Goal: Task Accomplishment & Management: Complete application form

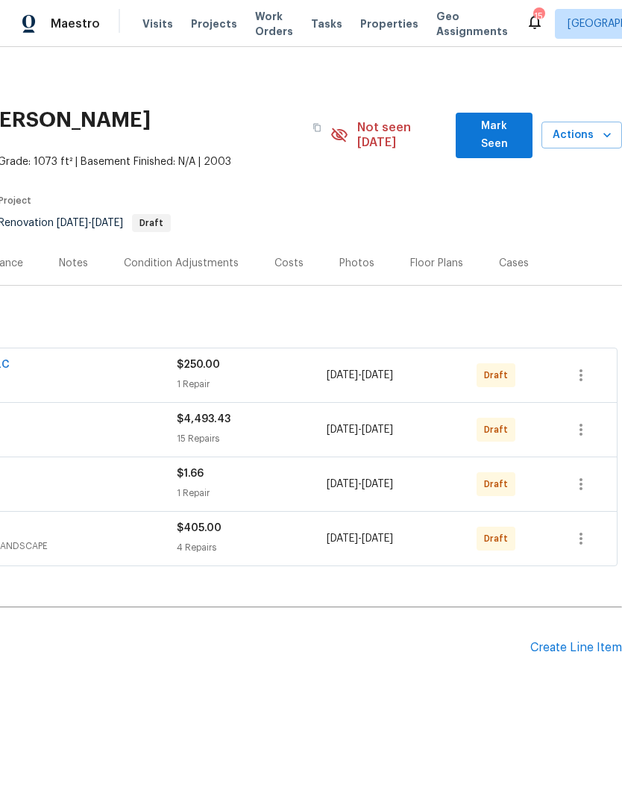
scroll to position [0, 221]
click at [587, 641] on div "Create Line Item" at bounding box center [576, 648] width 92 height 14
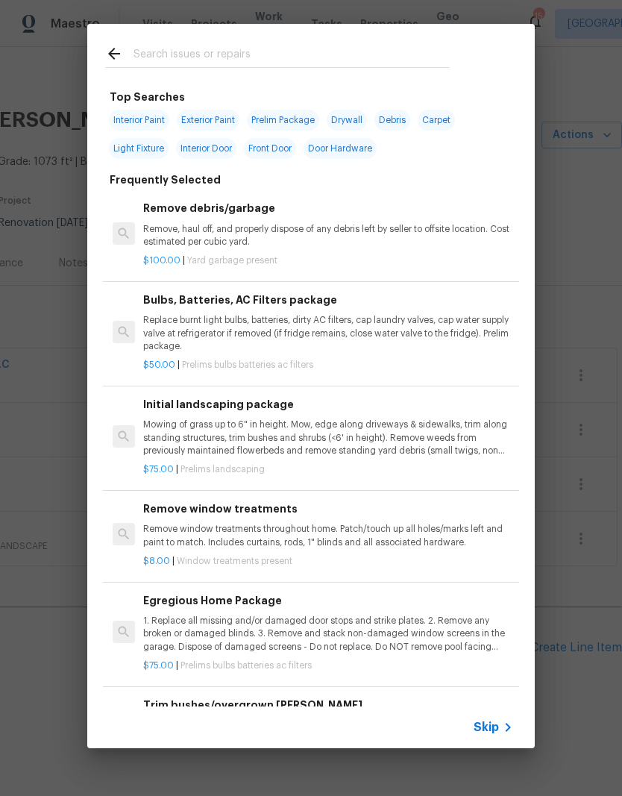
click at [199, 45] on input "text" at bounding box center [292, 56] width 316 height 22
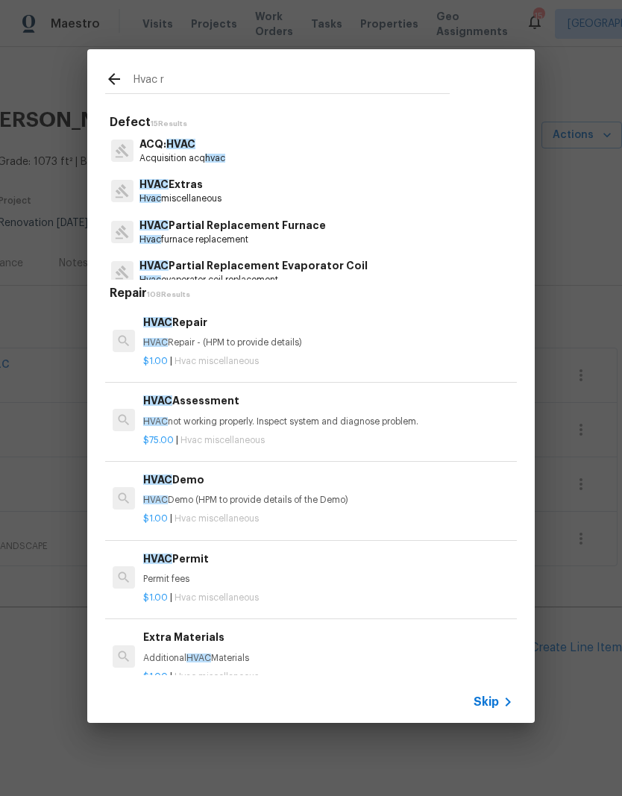
type input "Hvac re"
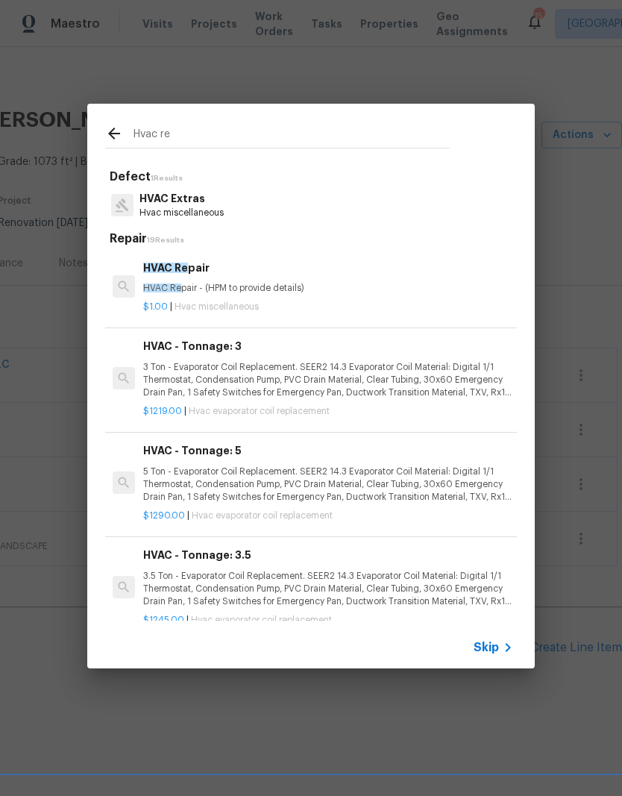
click at [188, 279] on div "HVAC Re pair HVAC Re pair - (HPM to provide details)" at bounding box center [328, 278] width 370 height 36
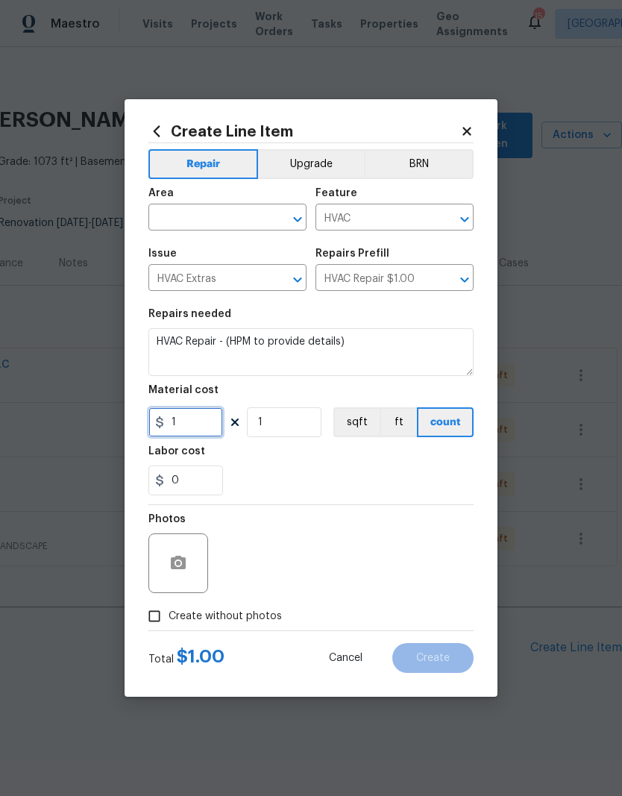
click at [207, 420] on input "1" at bounding box center [185, 422] width 75 height 30
type input "150"
click at [222, 216] on body "Maestro Visits Projects Work Orders Tasks Properties Geo Assignments [STREET_AD…" at bounding box center [311, 398] width 622 height 796
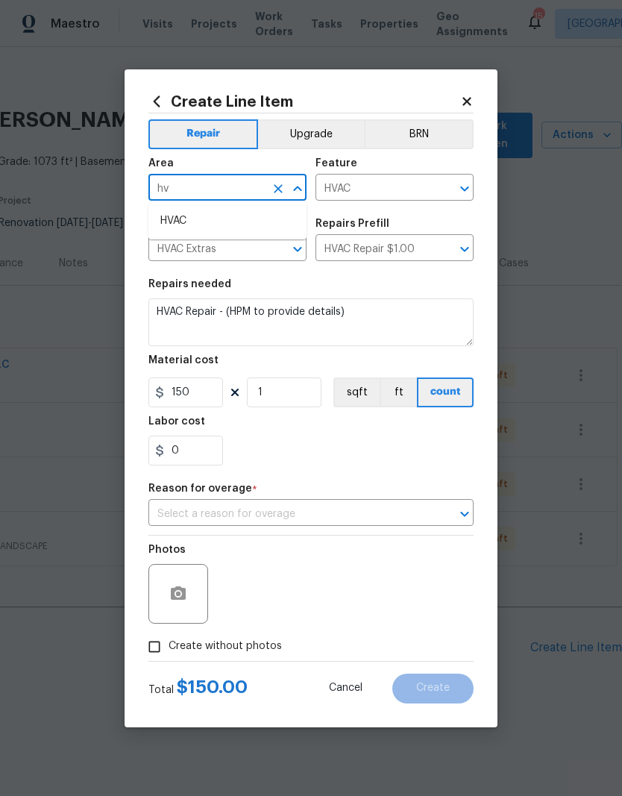
click at [192, 222] on li "HVAC" at bounding box center [227, 221] width 158 height 25
type input "HVAC"
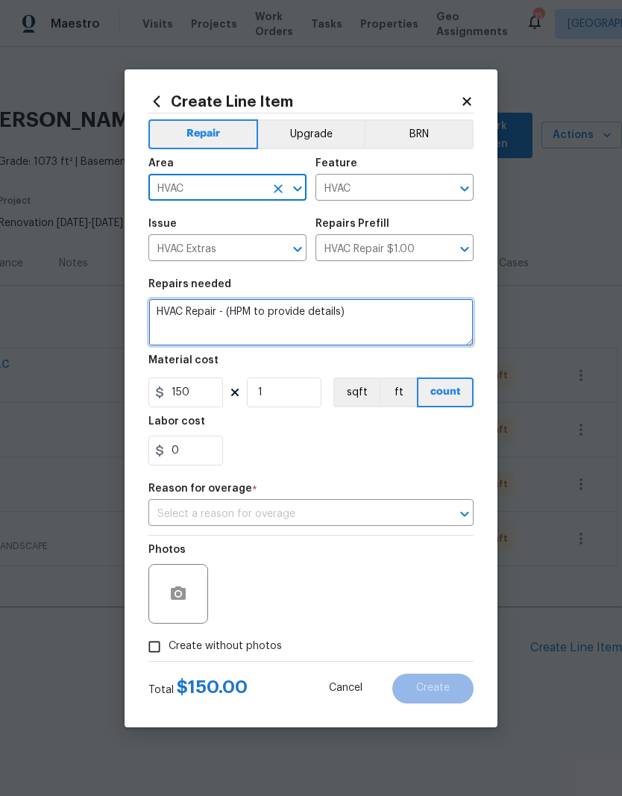
click at [381, 312] on textarea "HVAC Repair - (HPM to provide details)" at bounding box center [310, 322] width 325 height 48
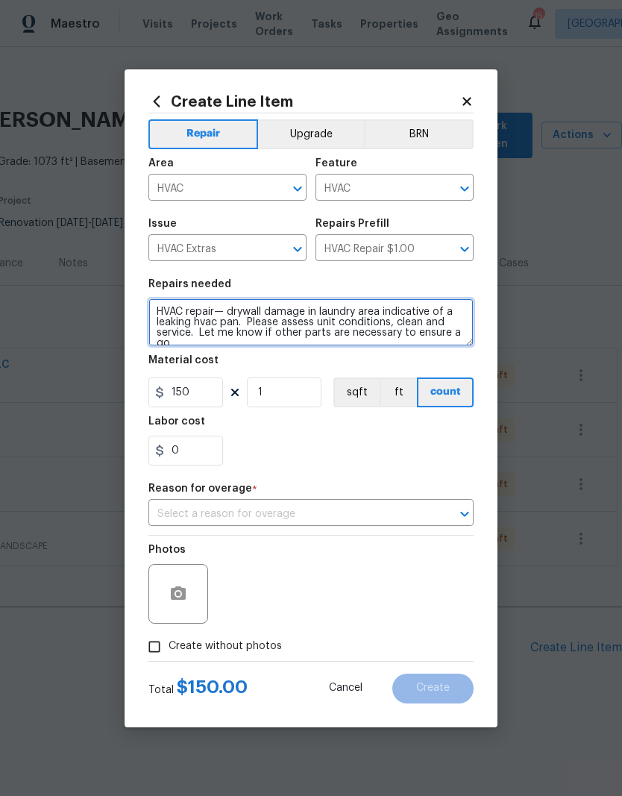
scroll to position [4, 0]
type textarea "HVAC repair— drywall damage in laundry area indicative of a leaking hvac pan. P…"
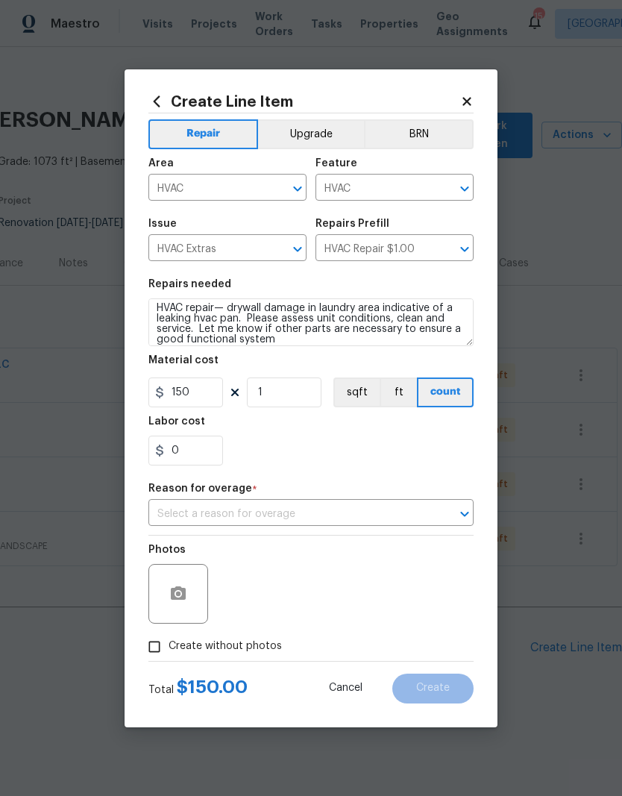
click at [409, 460] on div "0" at bounding box center [310, 451] width 325 height 30
click at [249, 523] on input "text" at bounding box center [289, 514] width 283 height 23
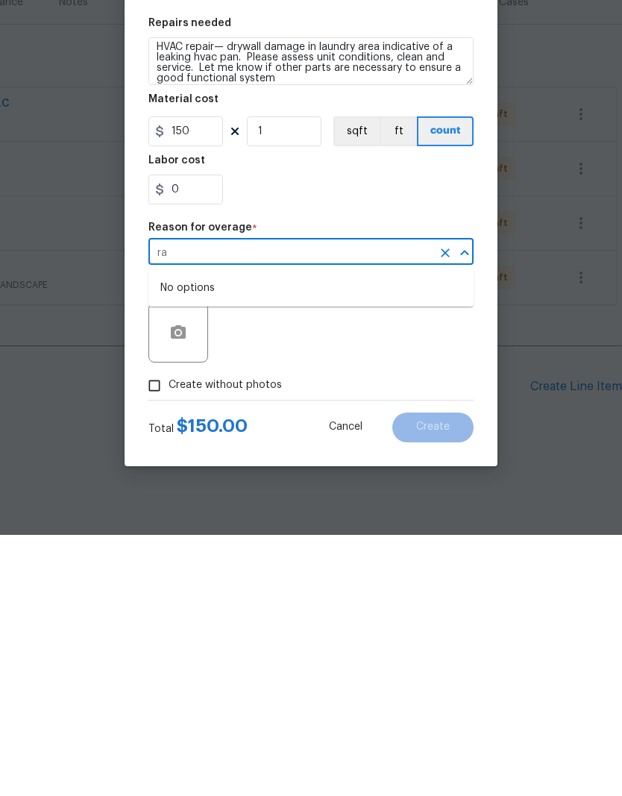
type input "r"
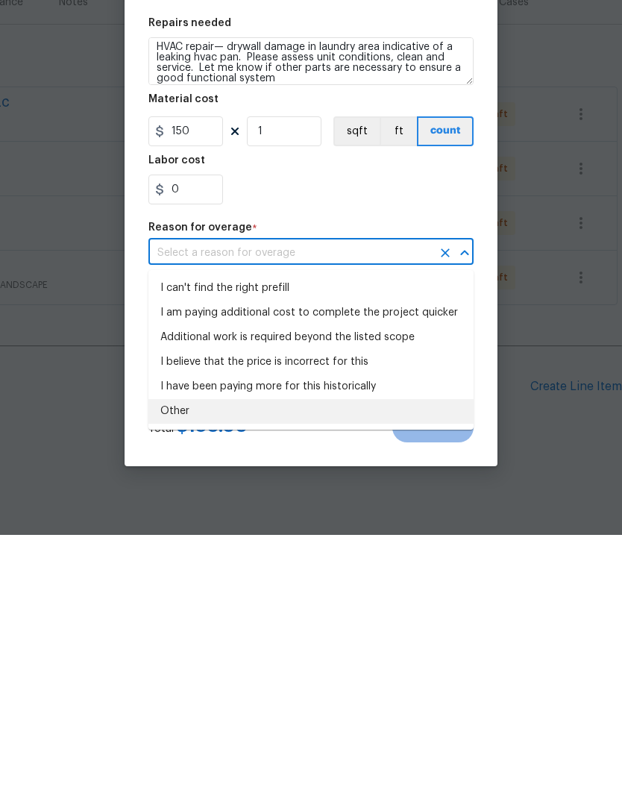
click at [212, 660] on li "Other" at bounding box center [310, 672] width 325 height 25
type input "Other"
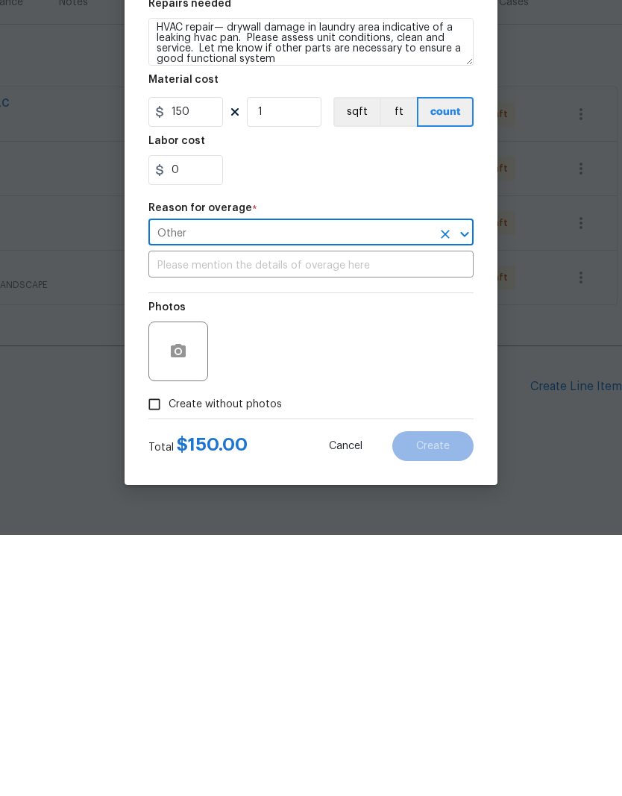
click at [215, 515] on input "text" at bounding box center [310, 526] width 325 height 23
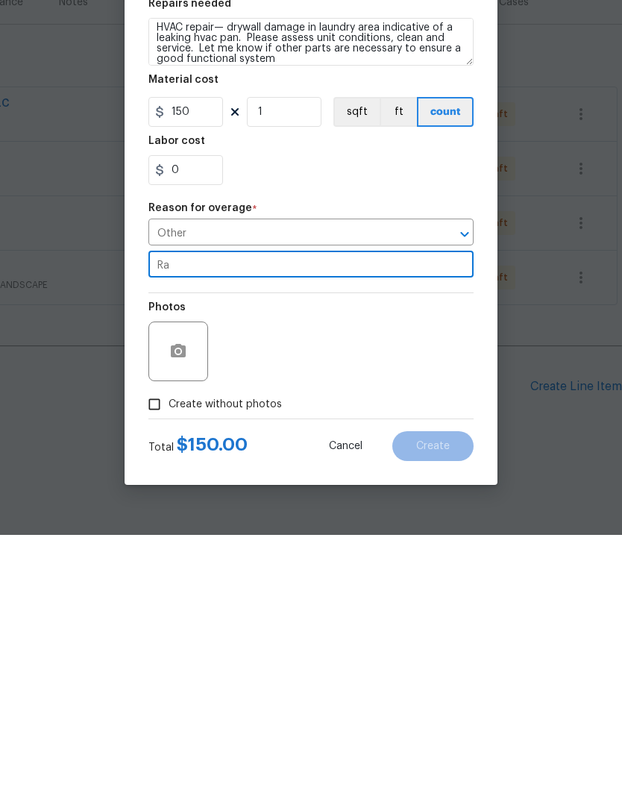
type input "R"
type input "Six rate"
click at [292, 554] on div "Photos" at bounding box center [310, 602] width 325 height 97
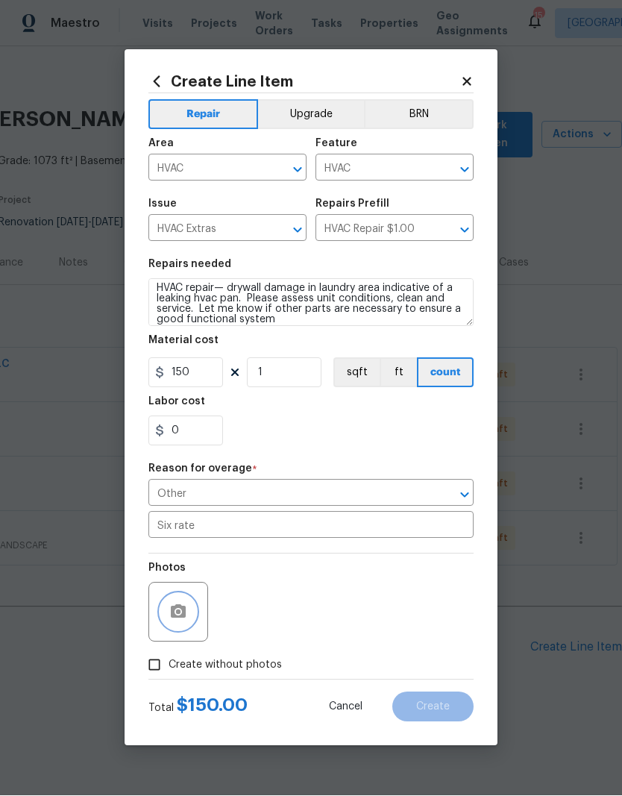
click at [175, 616] on icon "button" at bounding box center [178, 613] width 18 height 18
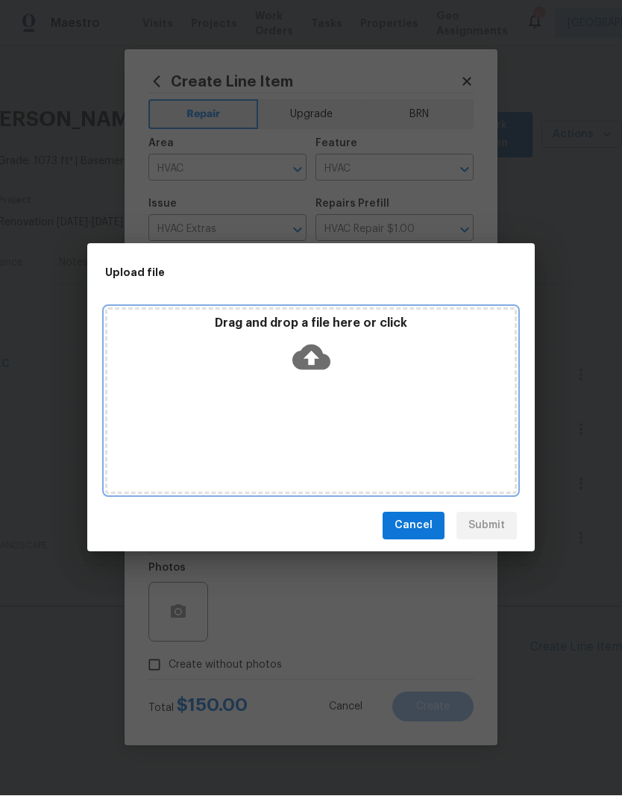
click at [319, 351] on icon at bounding box center [311, 357] width 38 height 25
click at [323, 356] on icon at bounding box center [311, 357] width 38 height 25
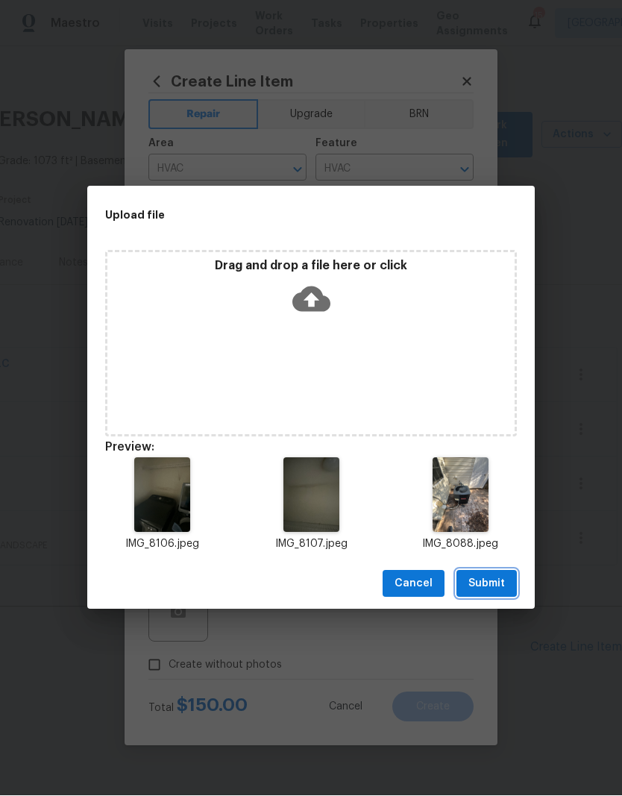
click at [507, 581] on button "Submit" at bounding box center [487, 585] width 60 height 28
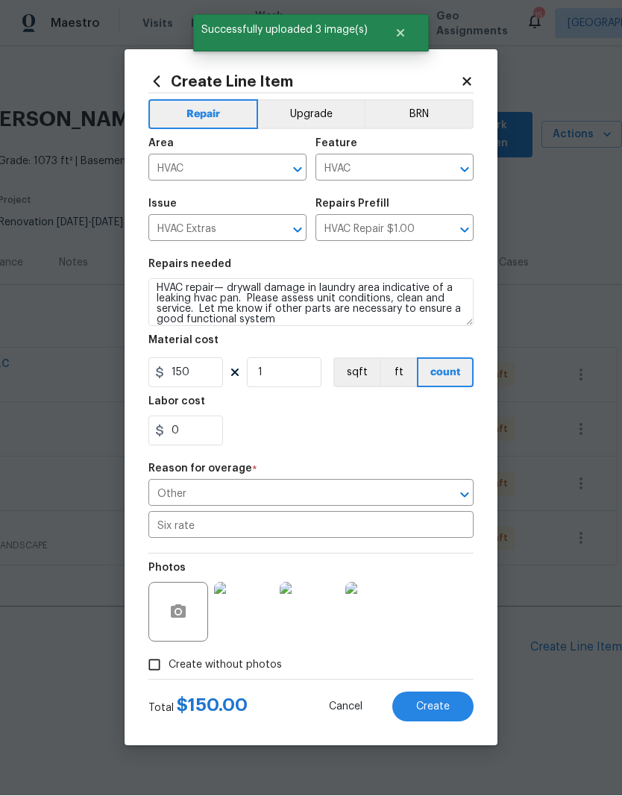
click at [427, 701] on button "Create" at bounding box center [432, 707] width 81 height 30
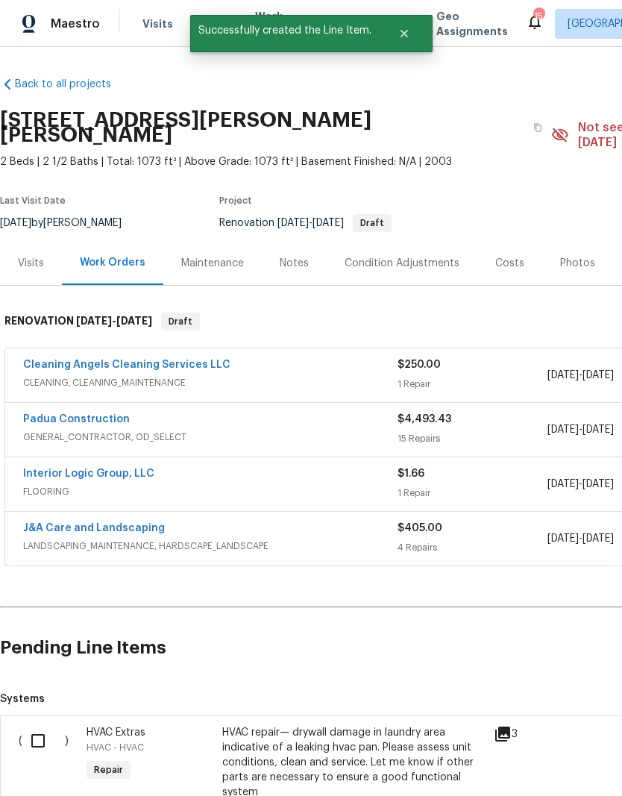
scroll to position [0, 0]
click at [42, 729] on input "checkbox" at bounding box center [43, 740] width 43 height 31
checkbox input "true"
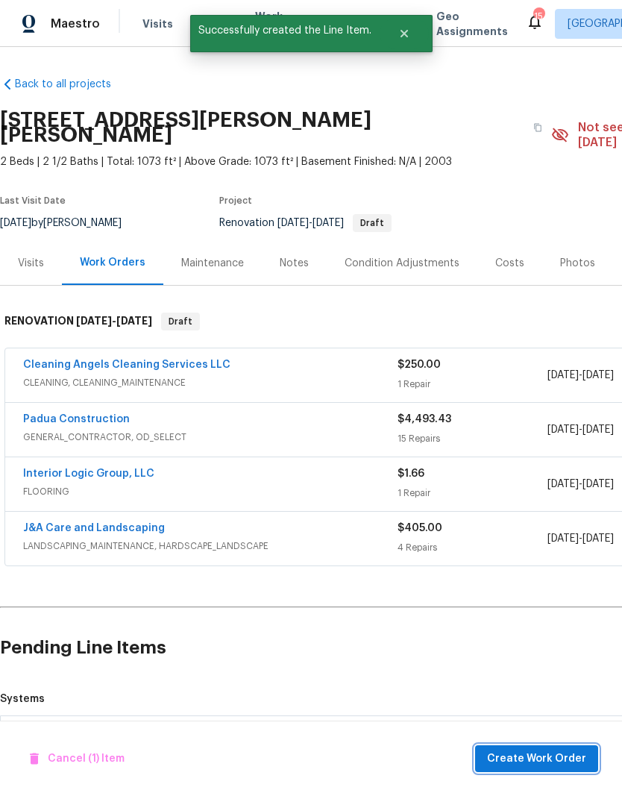
click at [542, 748] on button "Create Work Order" at bounding box center [536, 759] width 123 height 28
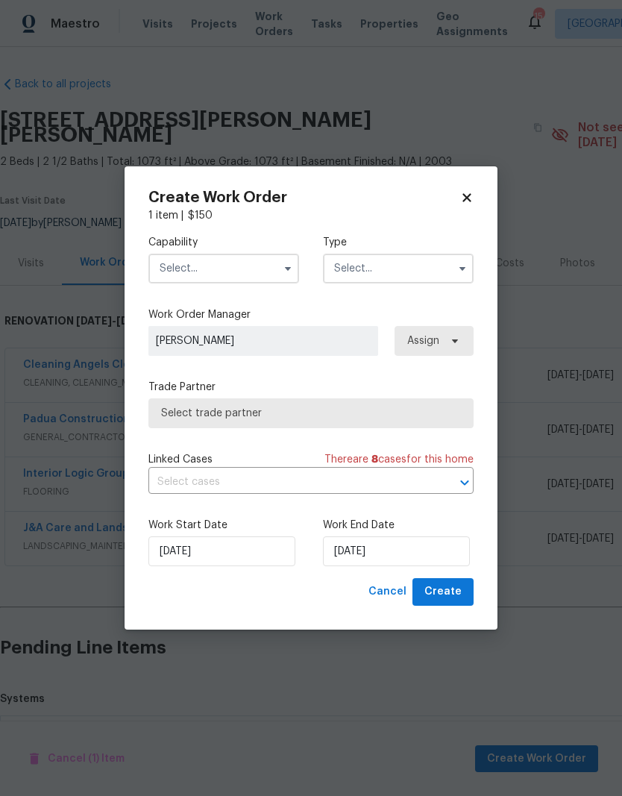
click at [261, 267] on input "text" at bounding box center [223, 269] width 151 height 30
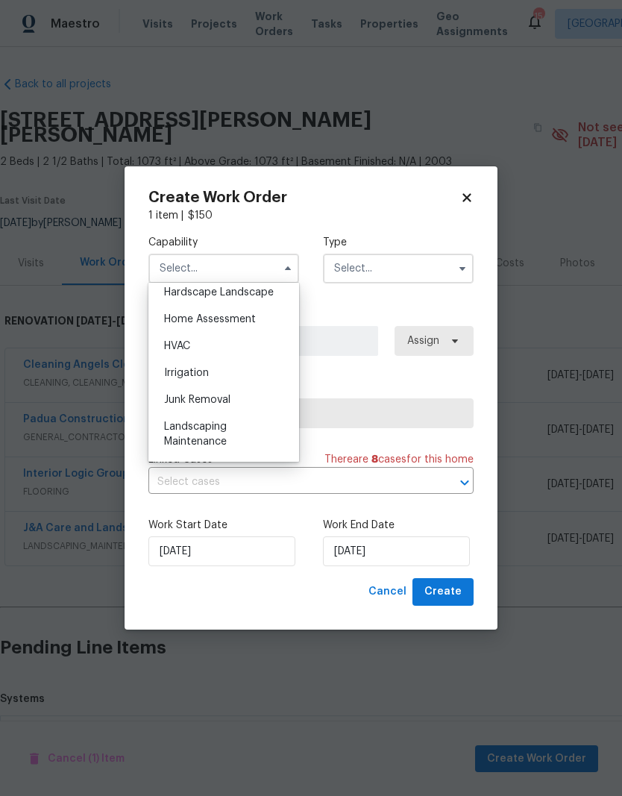
scroll to position [862, 0]
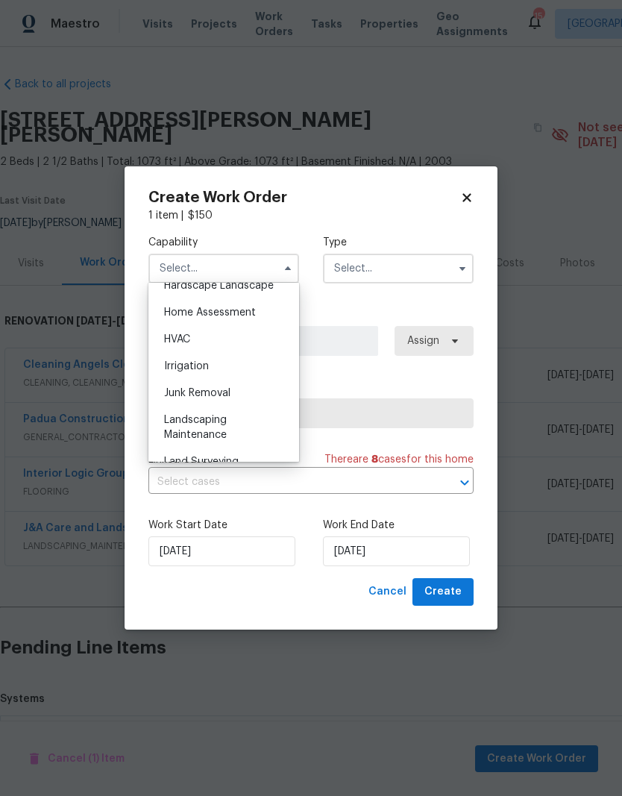
click at [195, 336] on div "HVAC" at bounding box center [223, 339] width 143 height 27
type input "HVAC"
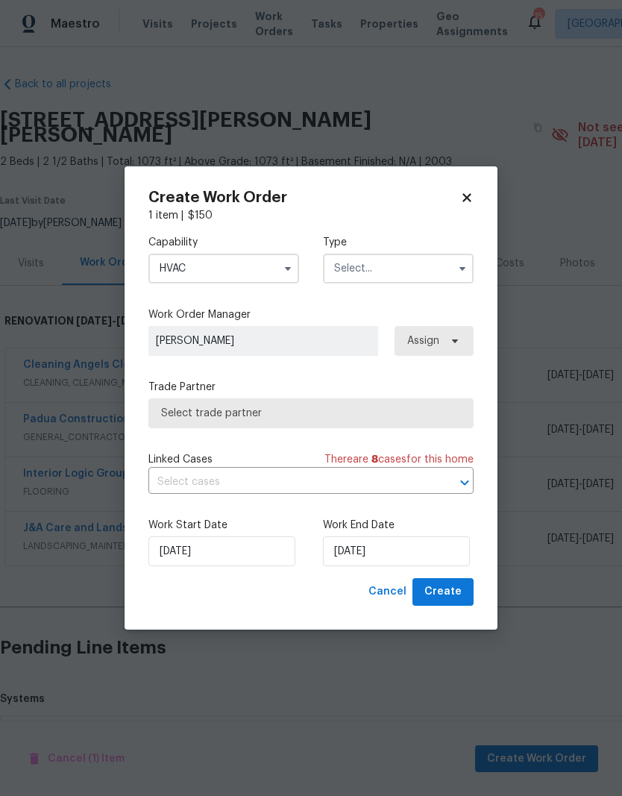
click at [391, 279] on input "text" at bounding box center [398, 269] width 151 height 30
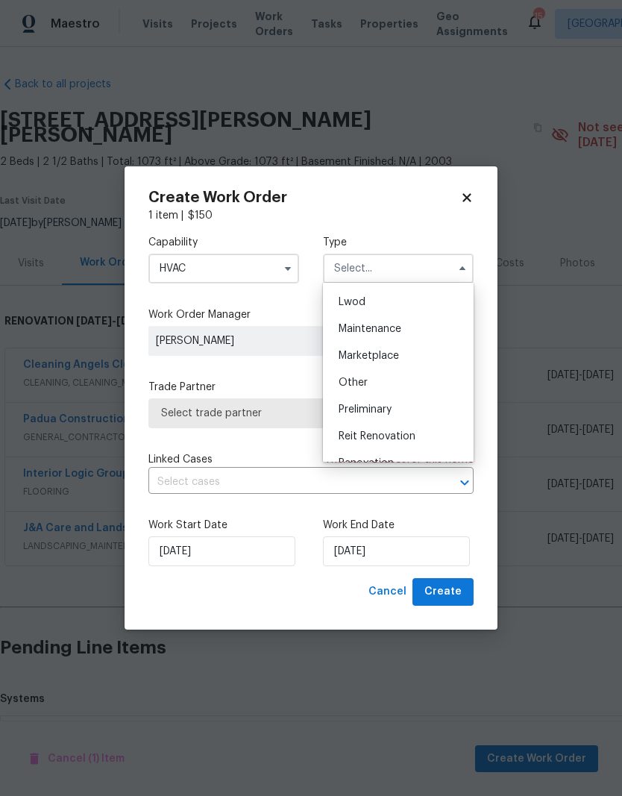
scroll to position [213, 0]
click at [394, 439] on span "Reit Renovation" at bounding box center [377, 436] width 77 height 10
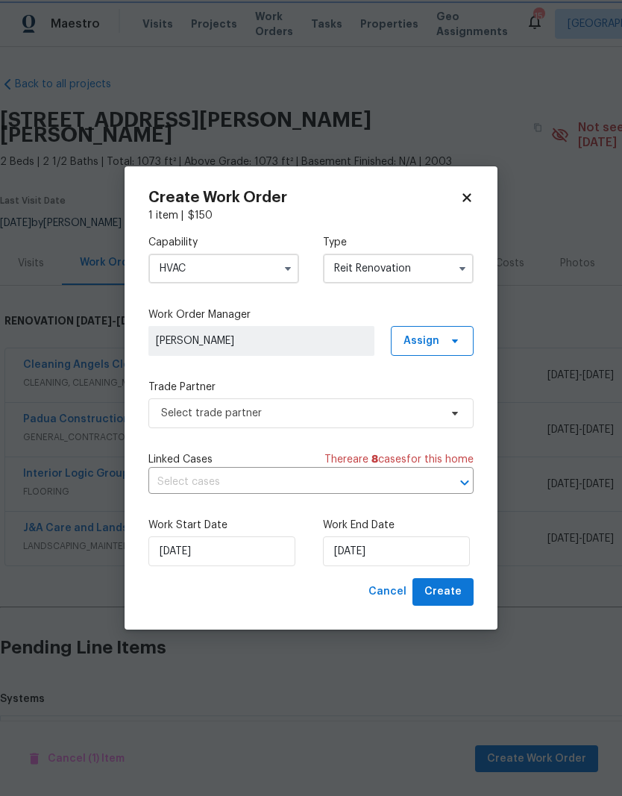
scroll to position [0, 0]
click at [459, 273] on icon "button" at bounding box center [463, 269] width 12 height 12
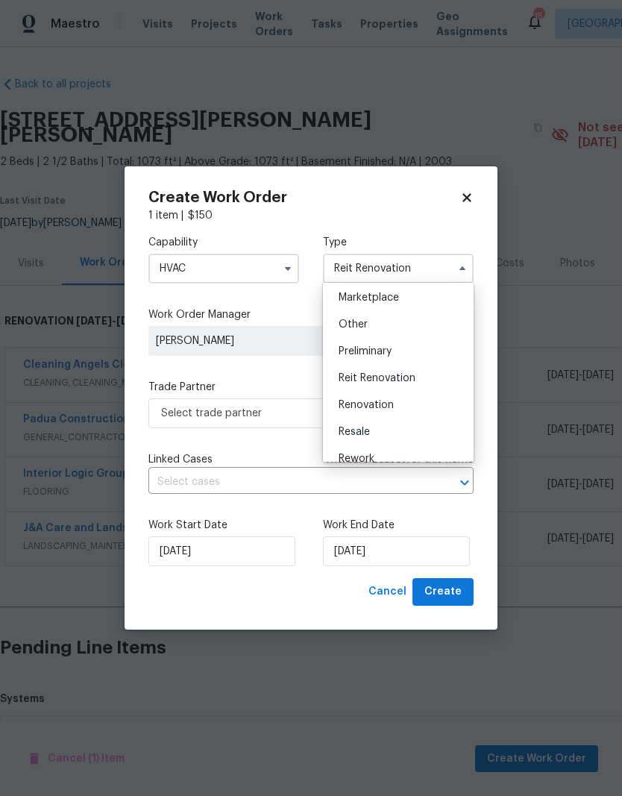
scroll to position [273, 0]
click at [388, 407] on span "Renovation" at bounding box center [366, 403] width 55 height 10
type input "Renovation"
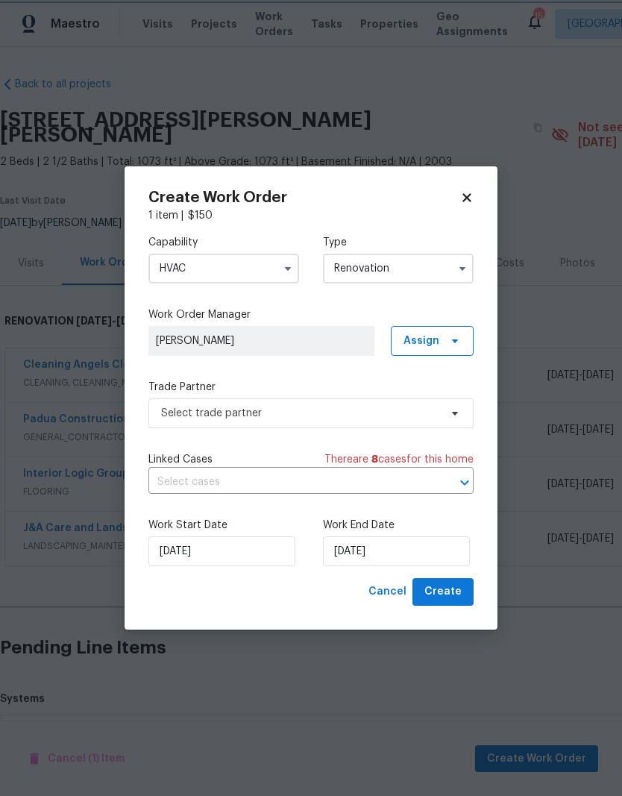
scroll to position [0, 0]
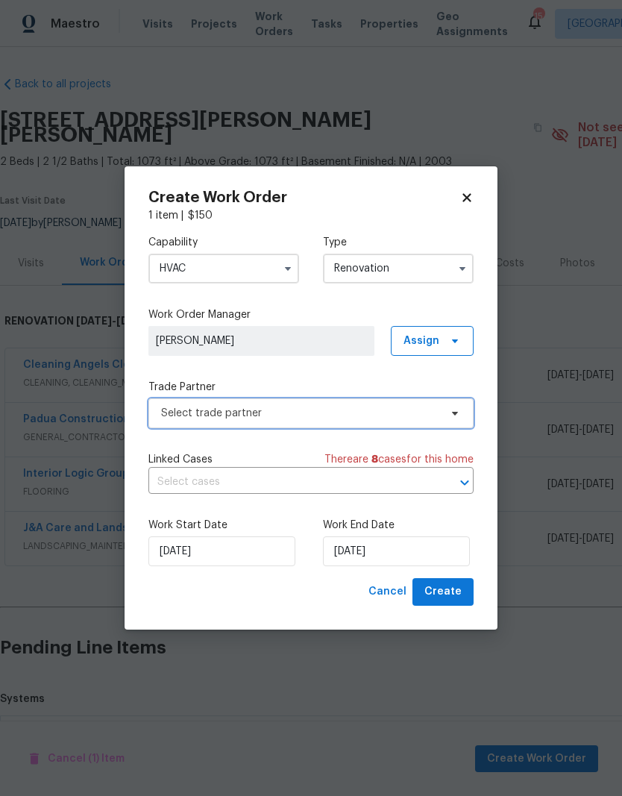
click at [348, 422] on span "Select trade partner" at bounding box center [310, 413] width 325 height 30
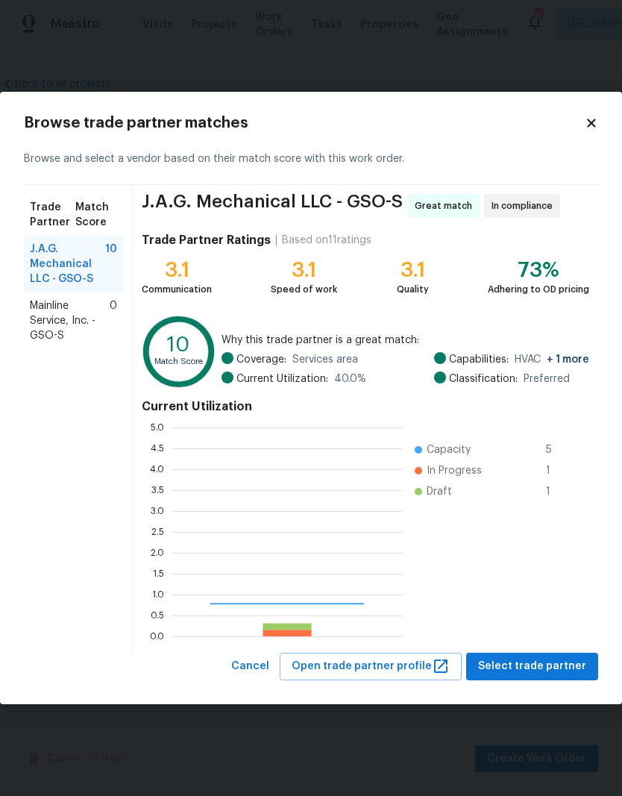
scroll to position [209, 231]
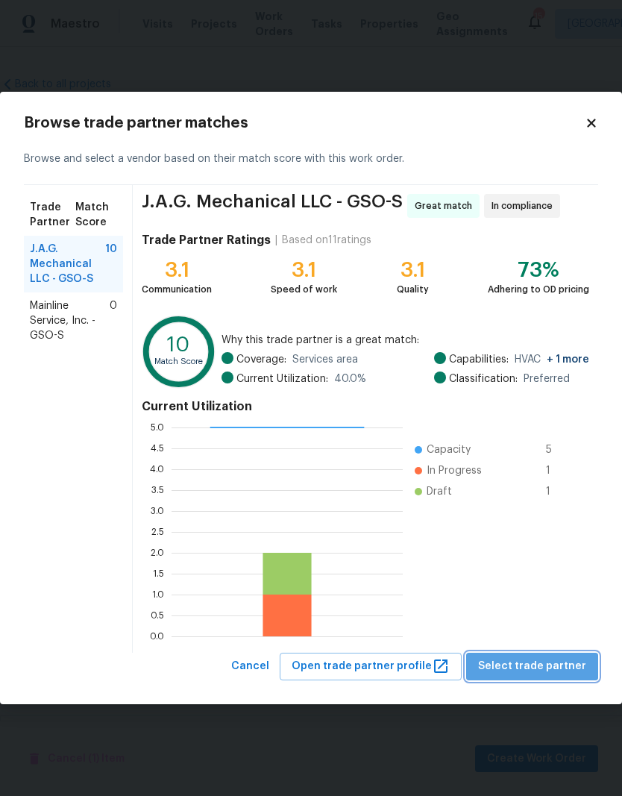
click at [548, 670] on span "Select trade partner" at bounding box center [532, 666] width 108 height 19
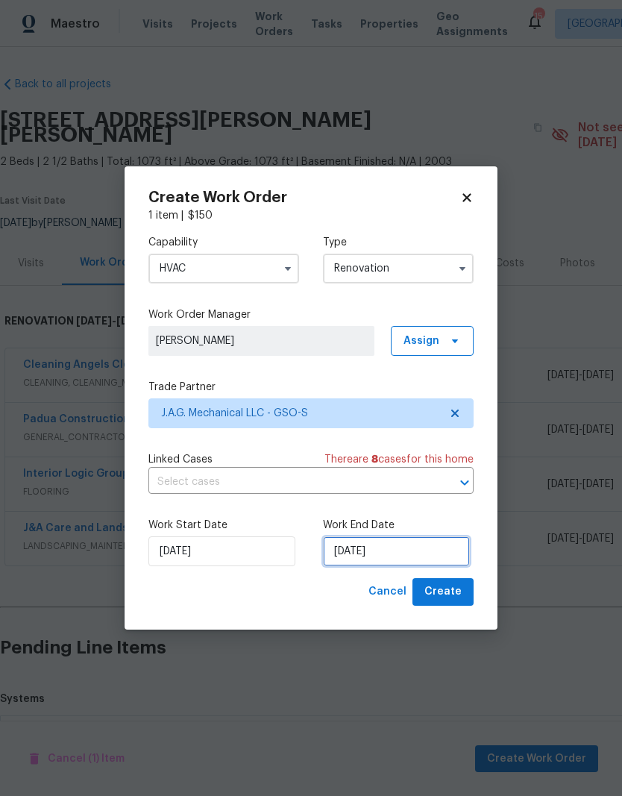
click at [372, 554] on input "[DATE]" at bounding box center [396, 551] width 147 height 30
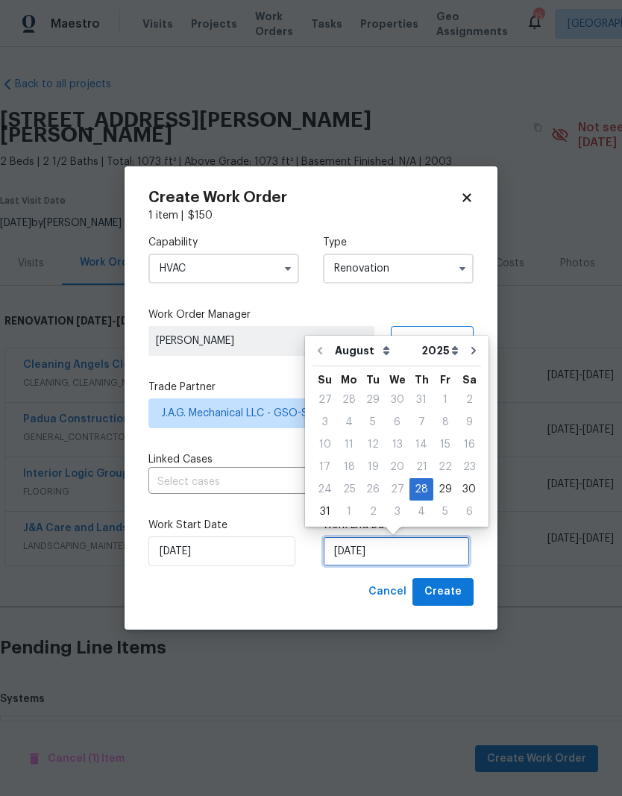
scroll to position [11, 0]
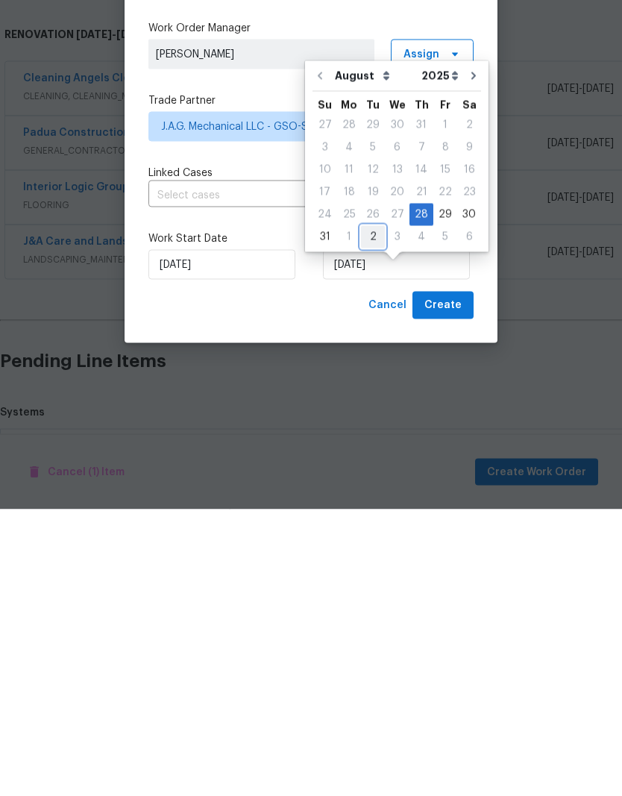
click at [367, 513] on div "2" at bounding box center [373, 523] width 24 height 21
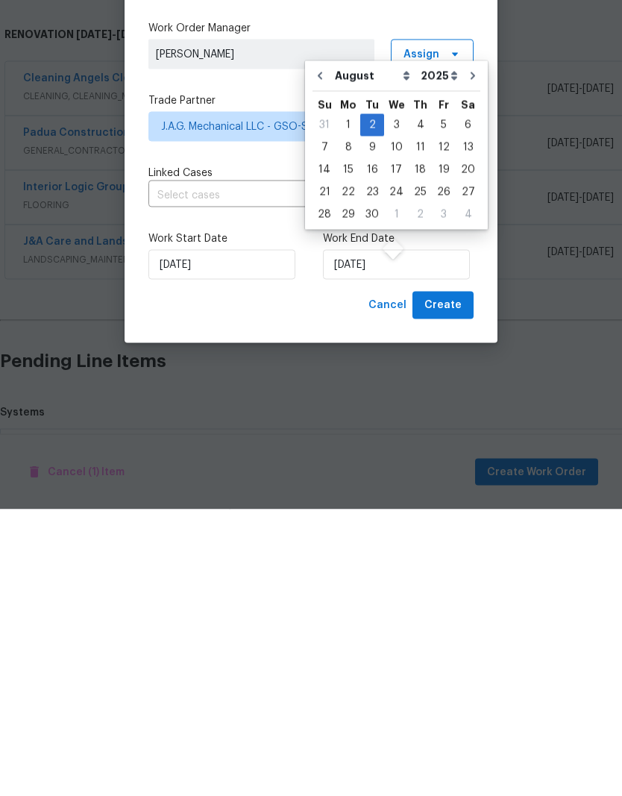
type input "[DATE]"
select select "8"
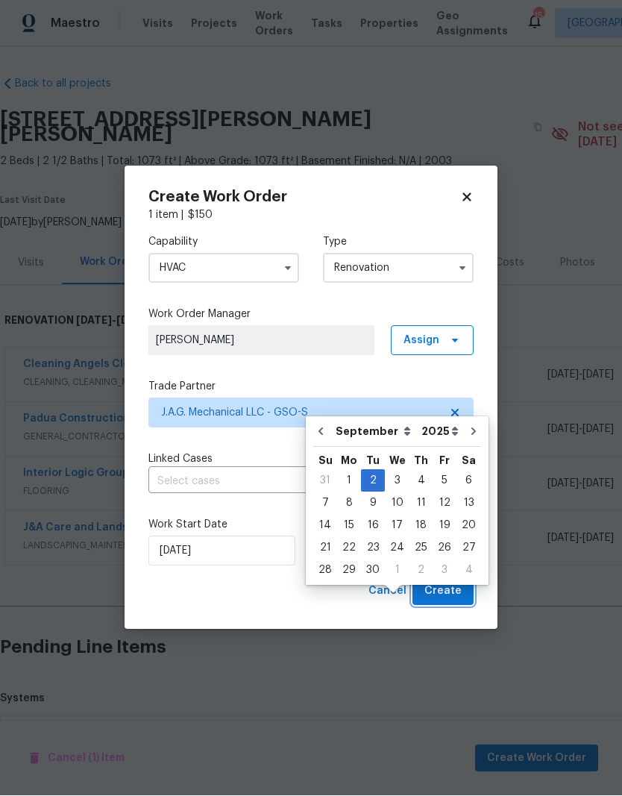
click at [460, 591] on span "Create" at bounding box center [442, 592] width 37 height 19
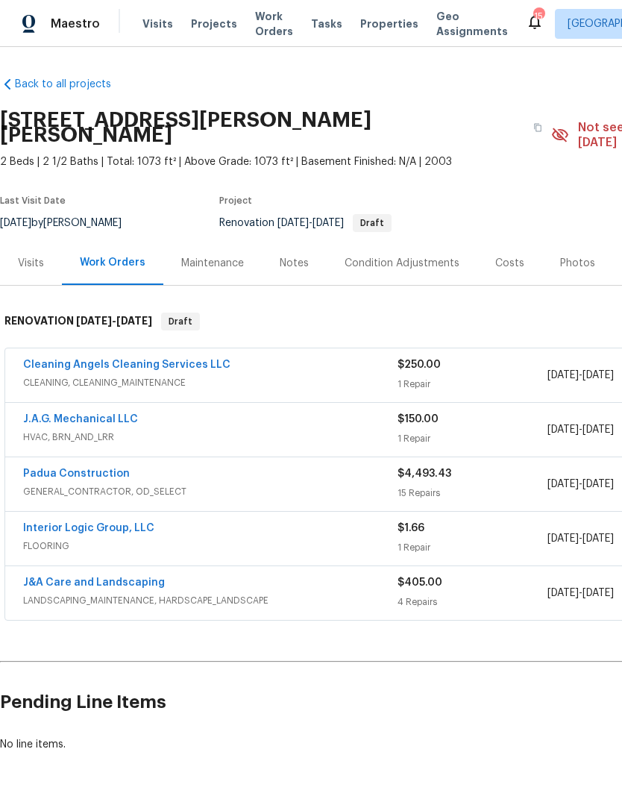
scroll to position [0, 0]
click at [306, 241] on div "Notes" at bounding box center [294, 263] width 65 height 44
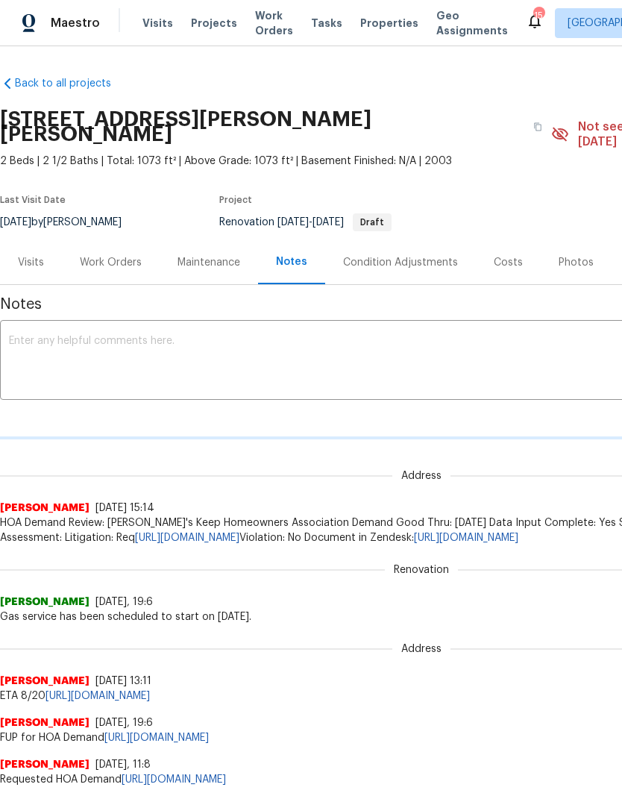
scroll to position [1, 0]
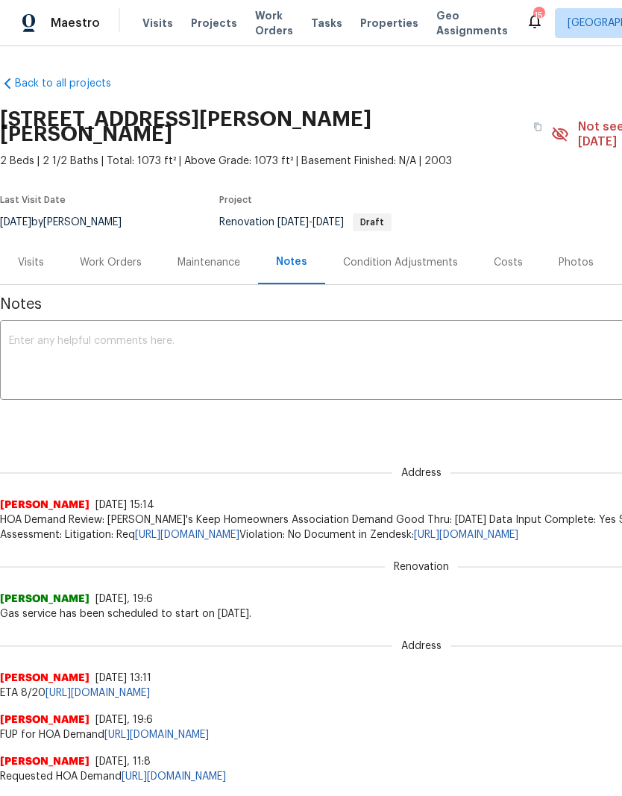
click at [78, 354] on textarea at bounding box center [421, 362] width 825 height 52
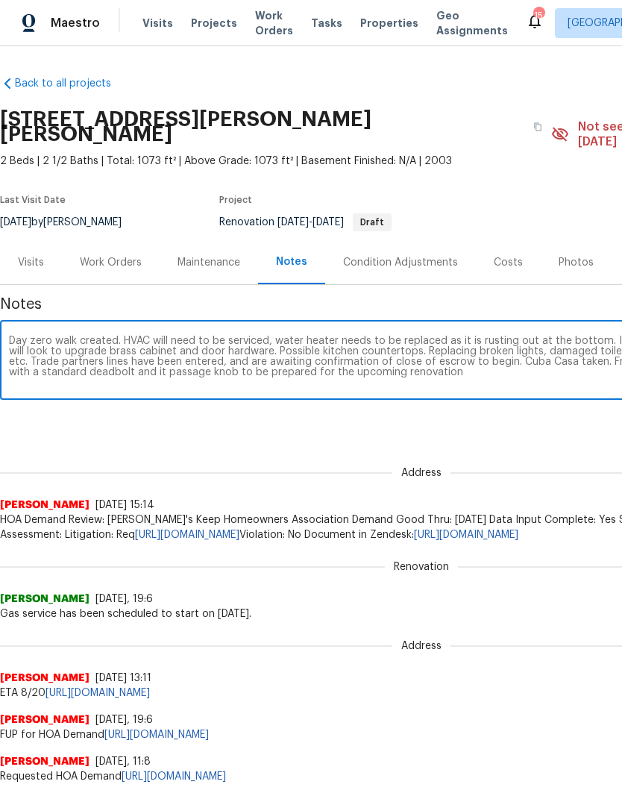
scroll to position [0, 0]
type textarea "Day zero walk created. HVAC will need to be serviced, water heater needs to be …"
click at [382, 430] on div "Notes Day zero walk created. HVAC will need to be serviced, water heater needs …" at bounding box center [421, 739] width 843 height 906
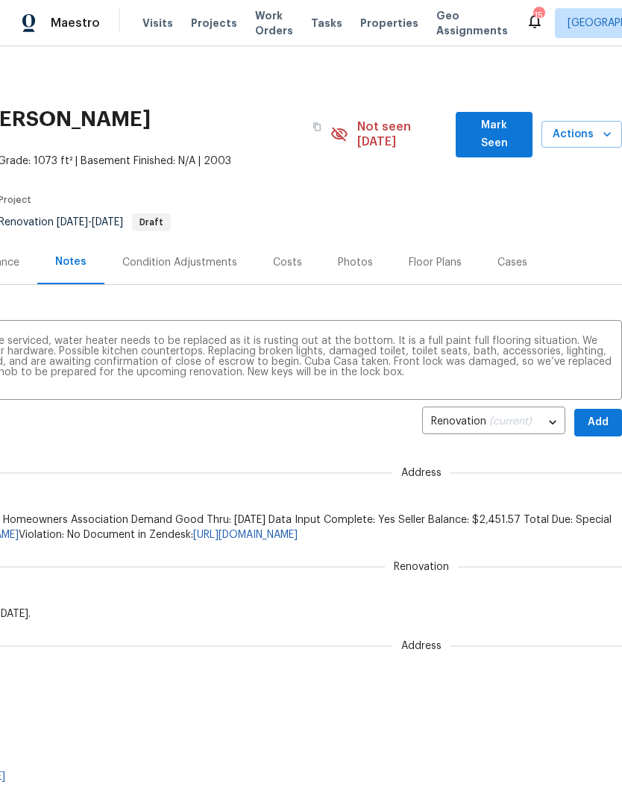
scroll to position [0, 221]
click at [603, 413] on span "Add" at bounding box center [598, 422] width 24 height 19
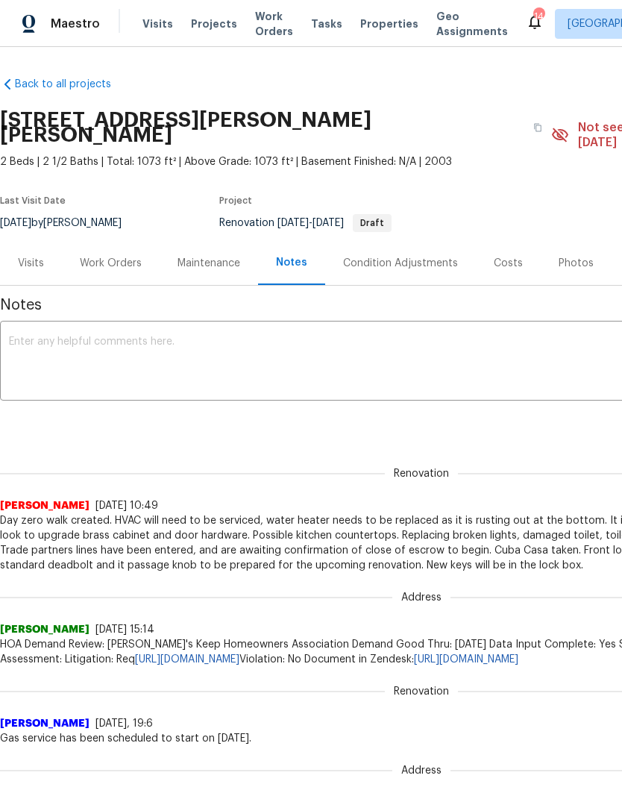
scroll to position [0, 0]
